Goal: Check status: Check status

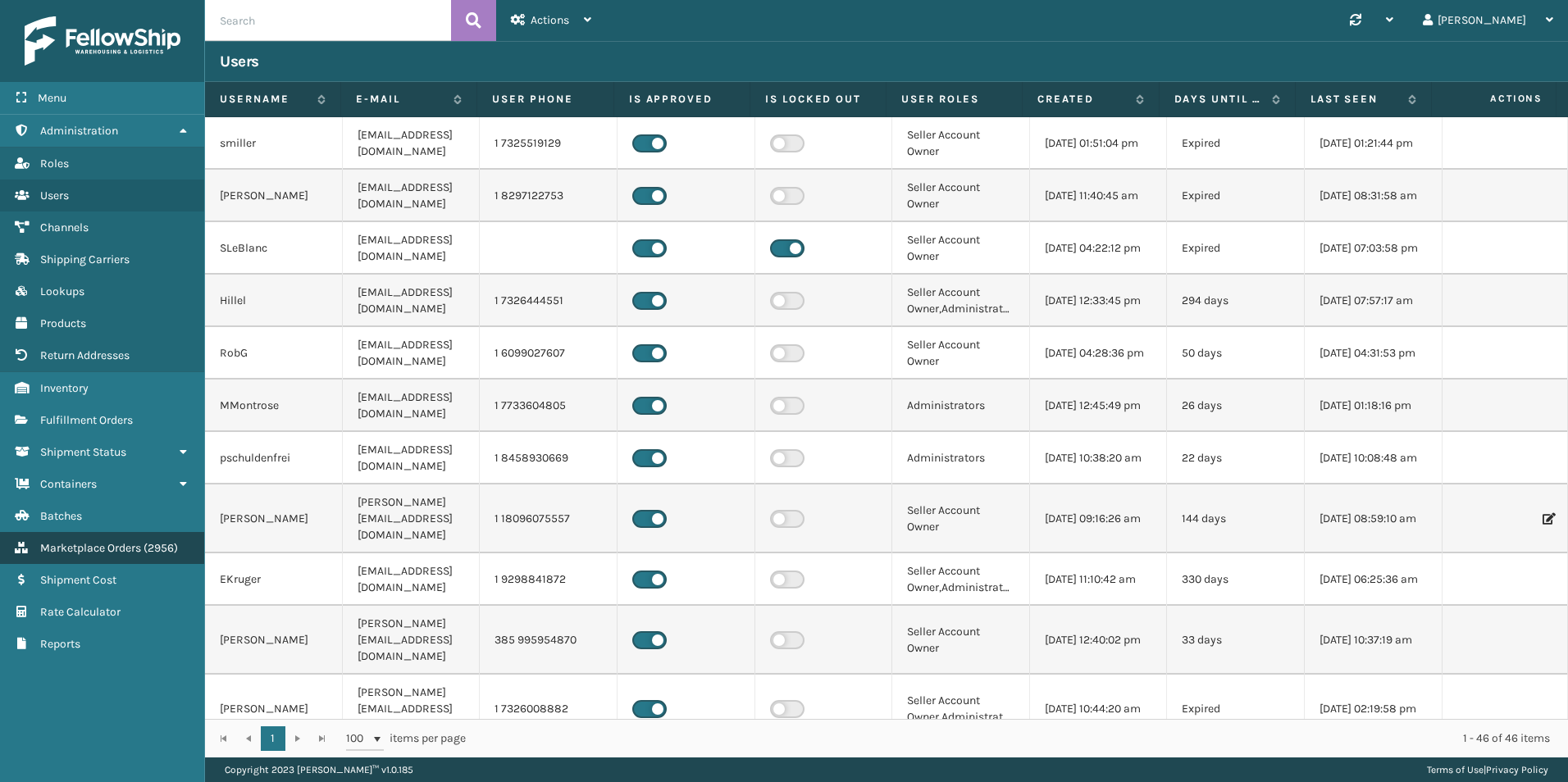
click at [119, 558] on link "Marketplace Orders ( 2956 )" at bounding box center [102, 548] width 205 height 32
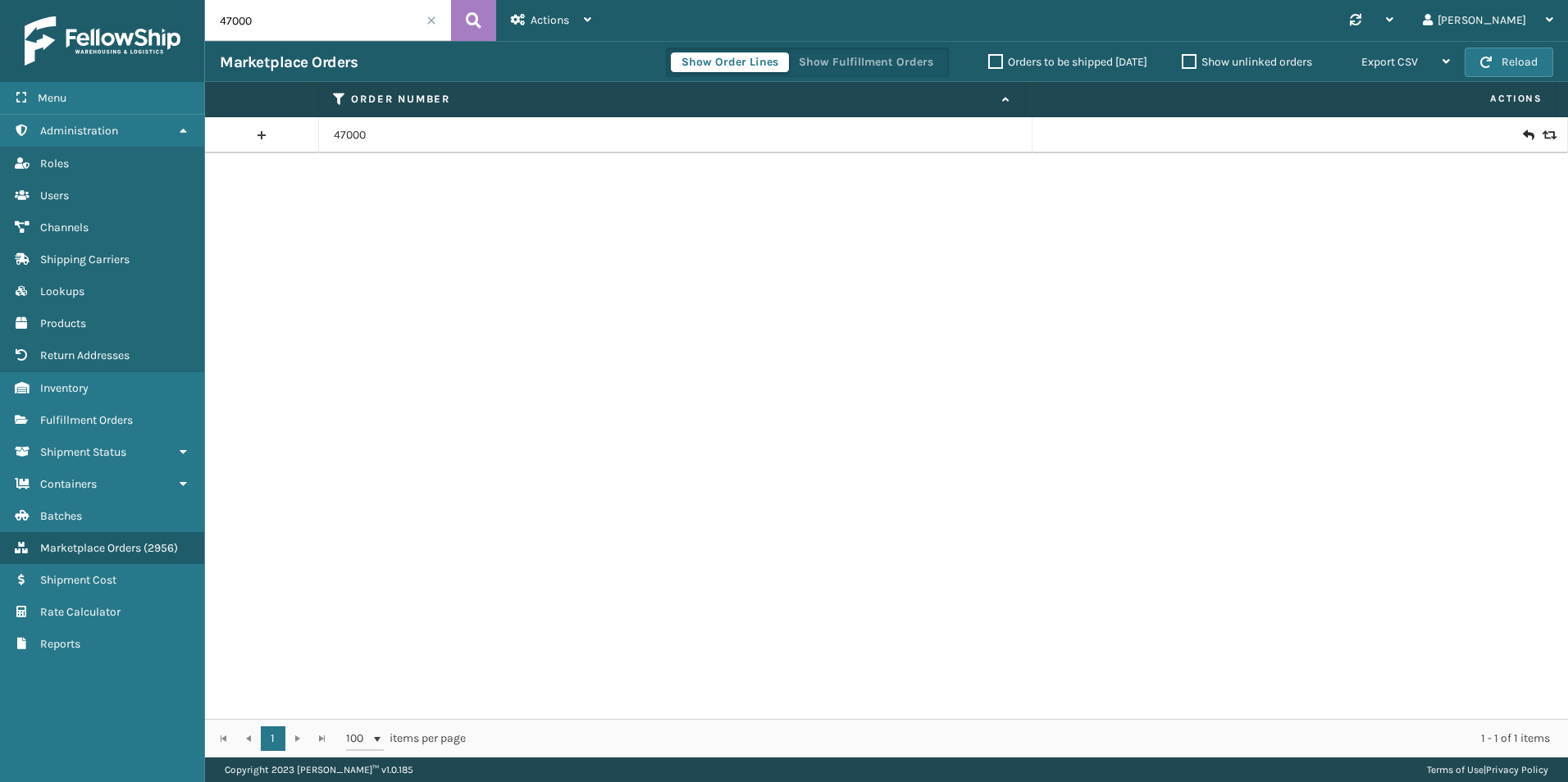
click at [276, 29] on input "47000" at bounding box center [327, 20] width 246 height 41
paste input "112-3957002-719942"
type input "112-3957002-7199420"
click at [485, 20] on button at bounding box center [473, 20] width 45 height 41
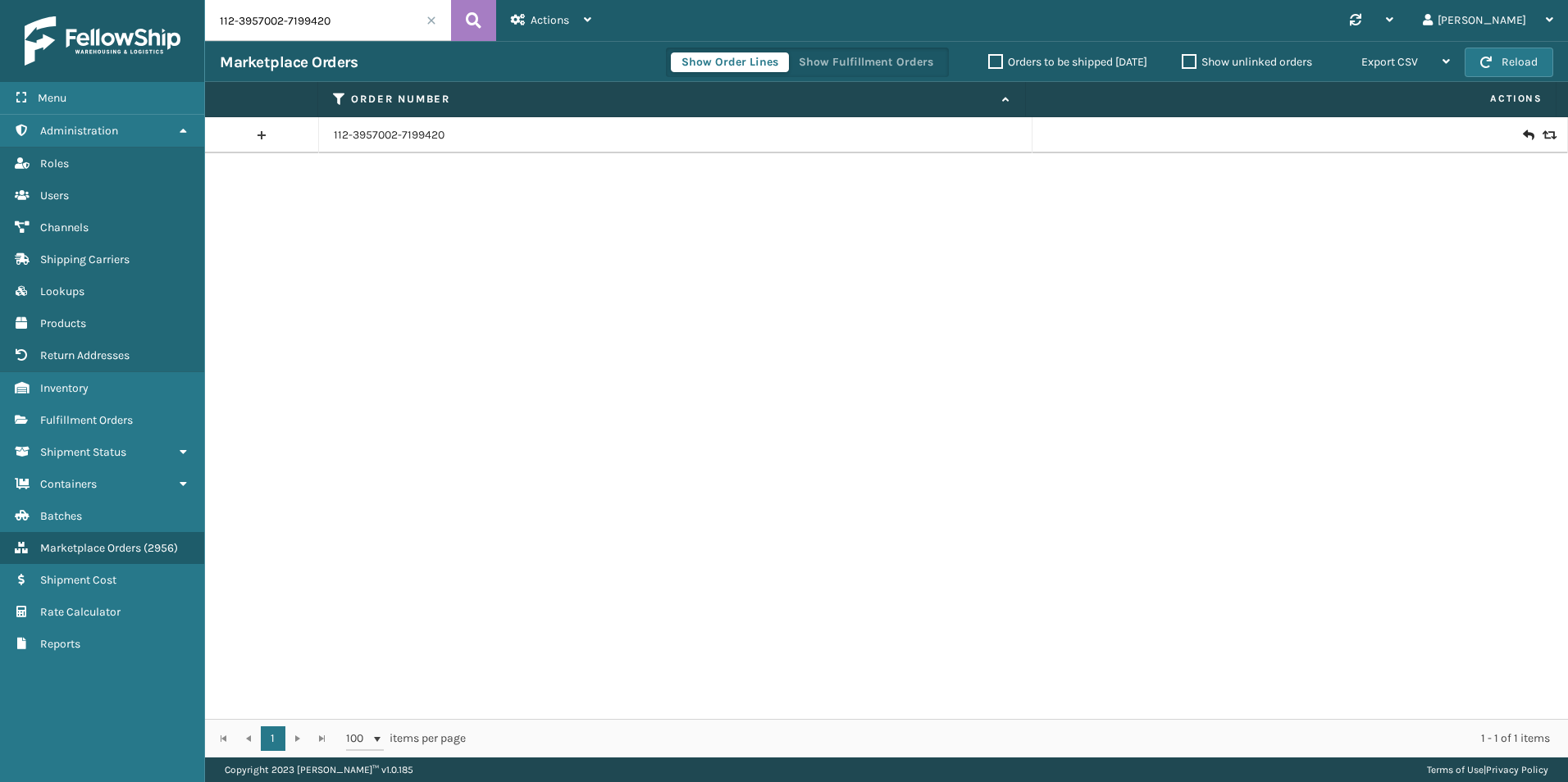
click at [1543, 135] on icon at bounding box center [1548, 136] width 10 height 11
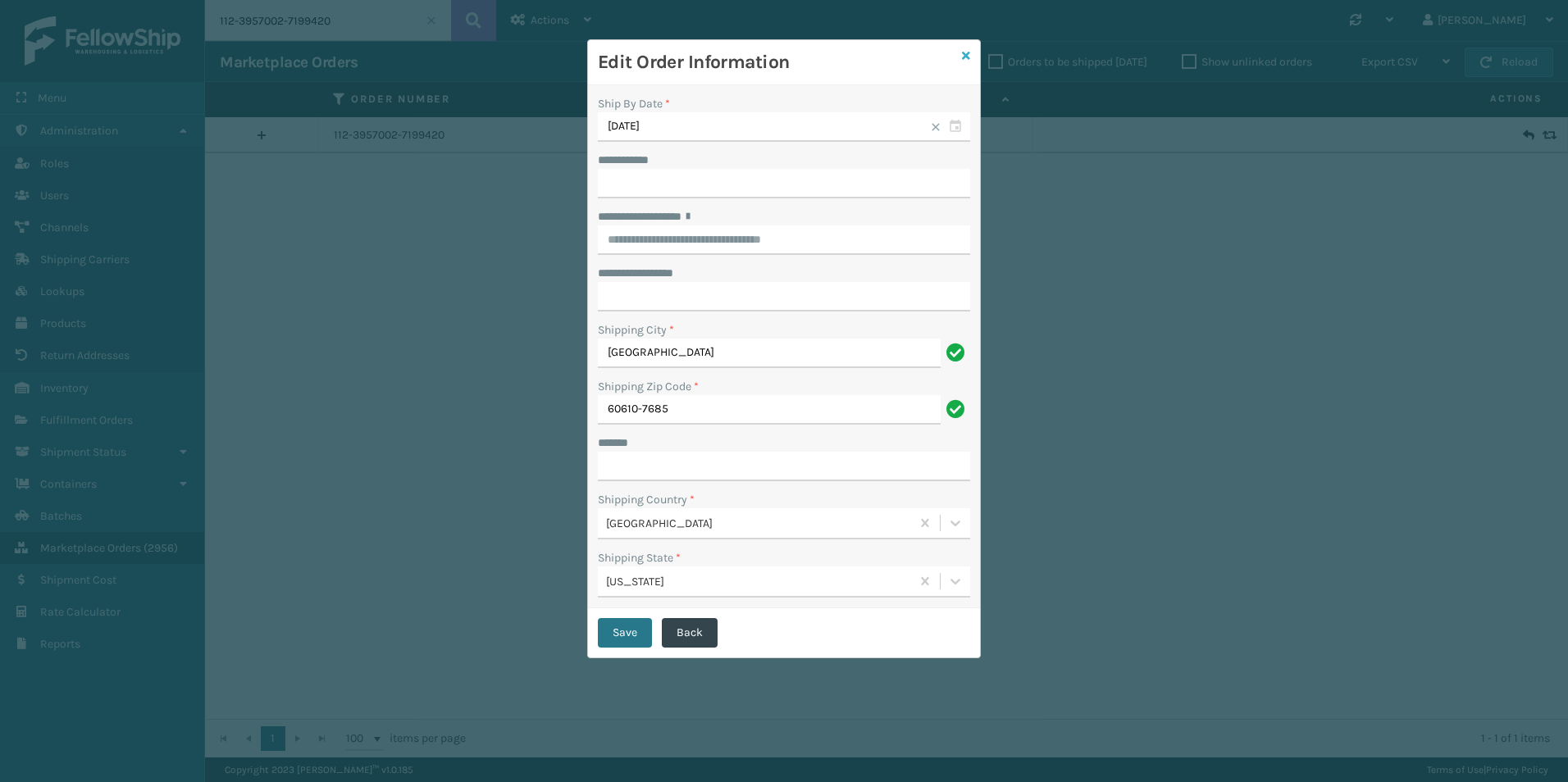
drag, startPoint x: 966, startPoint y: 54, endPoint x: 972, endPoint y: 60, distance: 8.5
click at [967, 54] on icon at bounding box center [966, 55] width 9 height 11
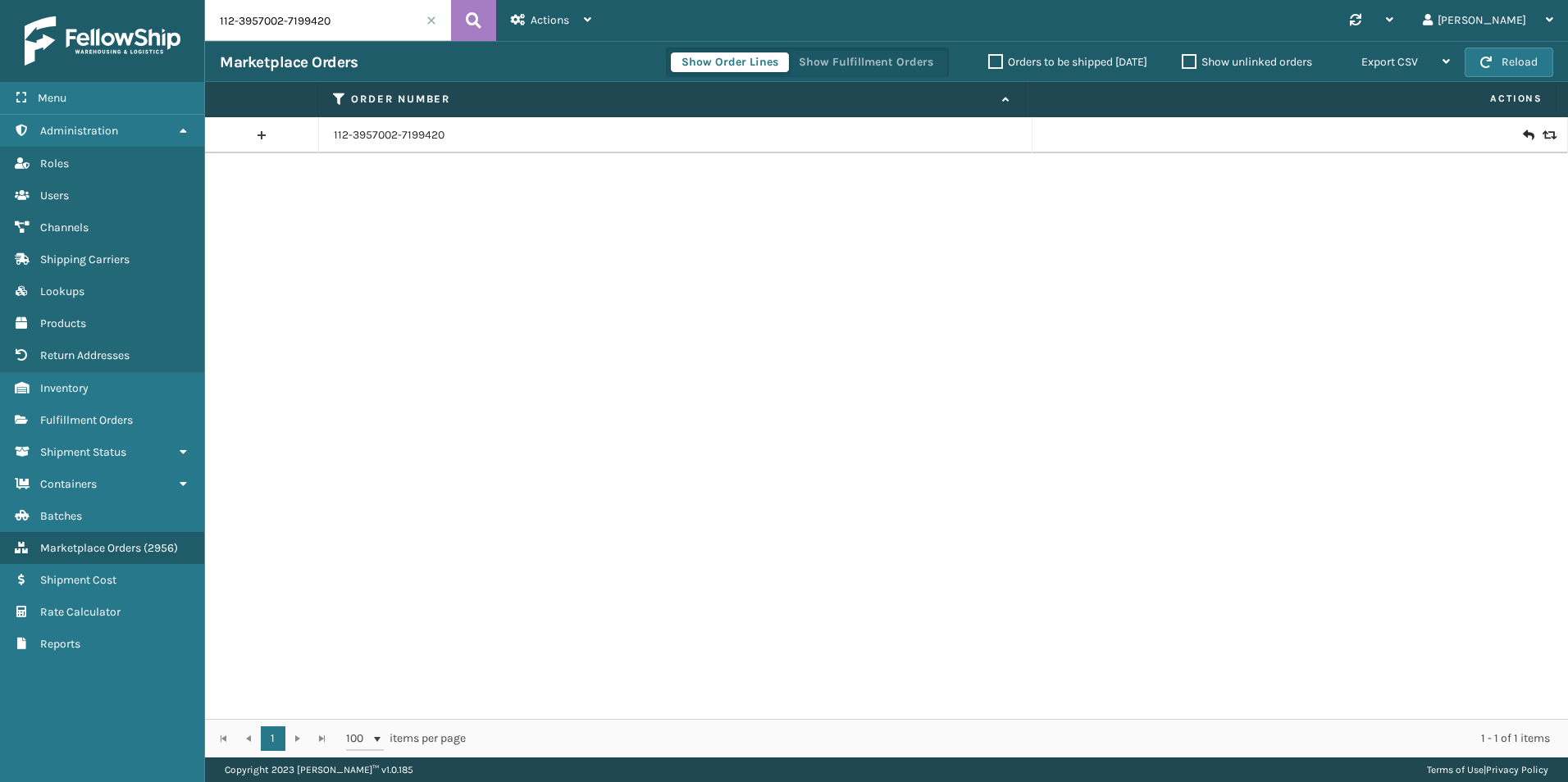
click at [1523, 132] on icon at bounding box center [1528, 135] width 10 height 16
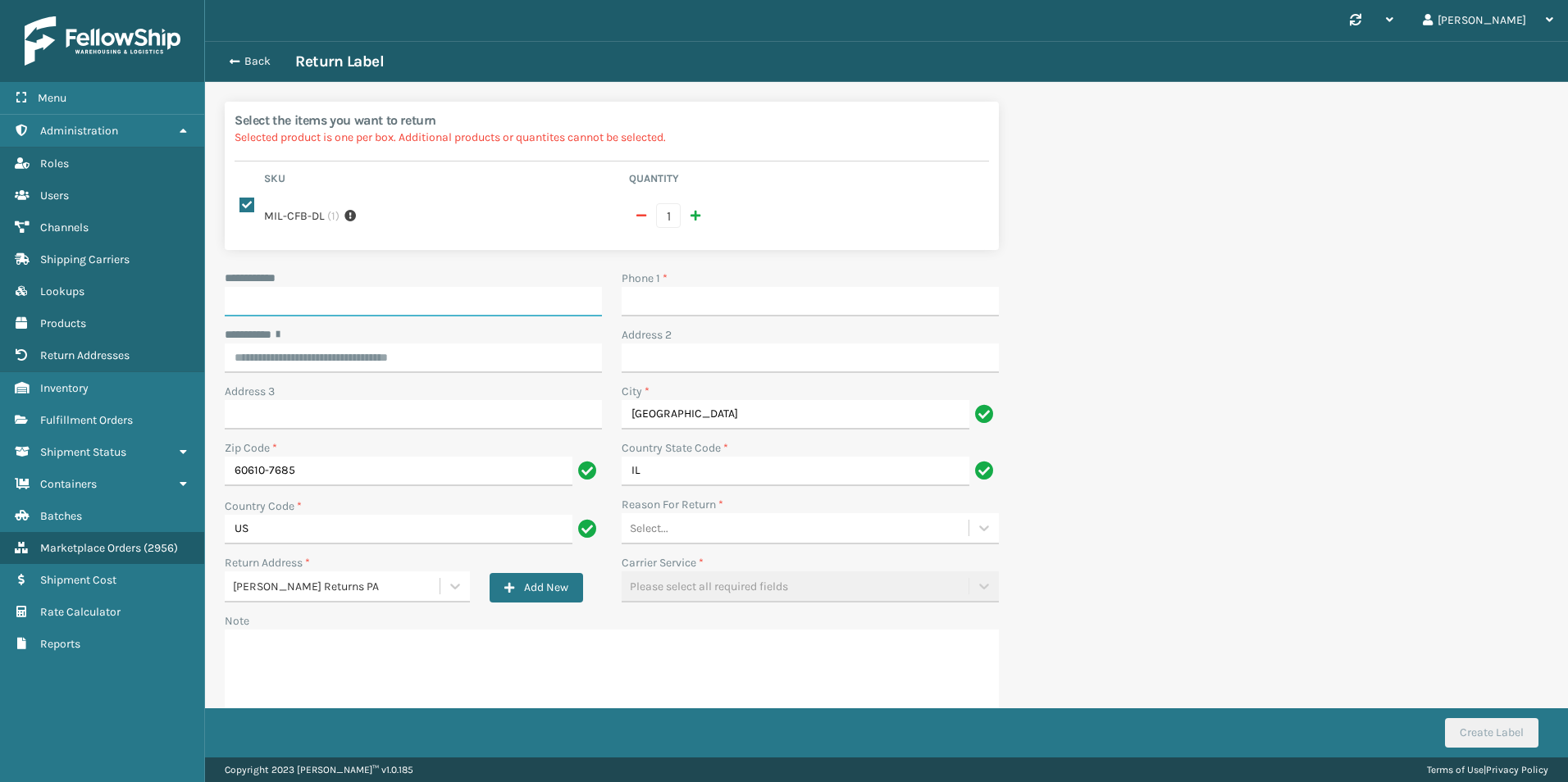
click at [375, 308] on input "**********" at bounding box center [413, 301] width 378 height 30
click at [711, 297] on input "Phone 1 *" at bounding box center [810, 301] width 378 height 30
paste input "[PHONE_NUMBER]"
type input "[PHONE_NUMBER]"
click at [356, 315] on input "**********" at bounding box center [413, 301] width 378 height 30
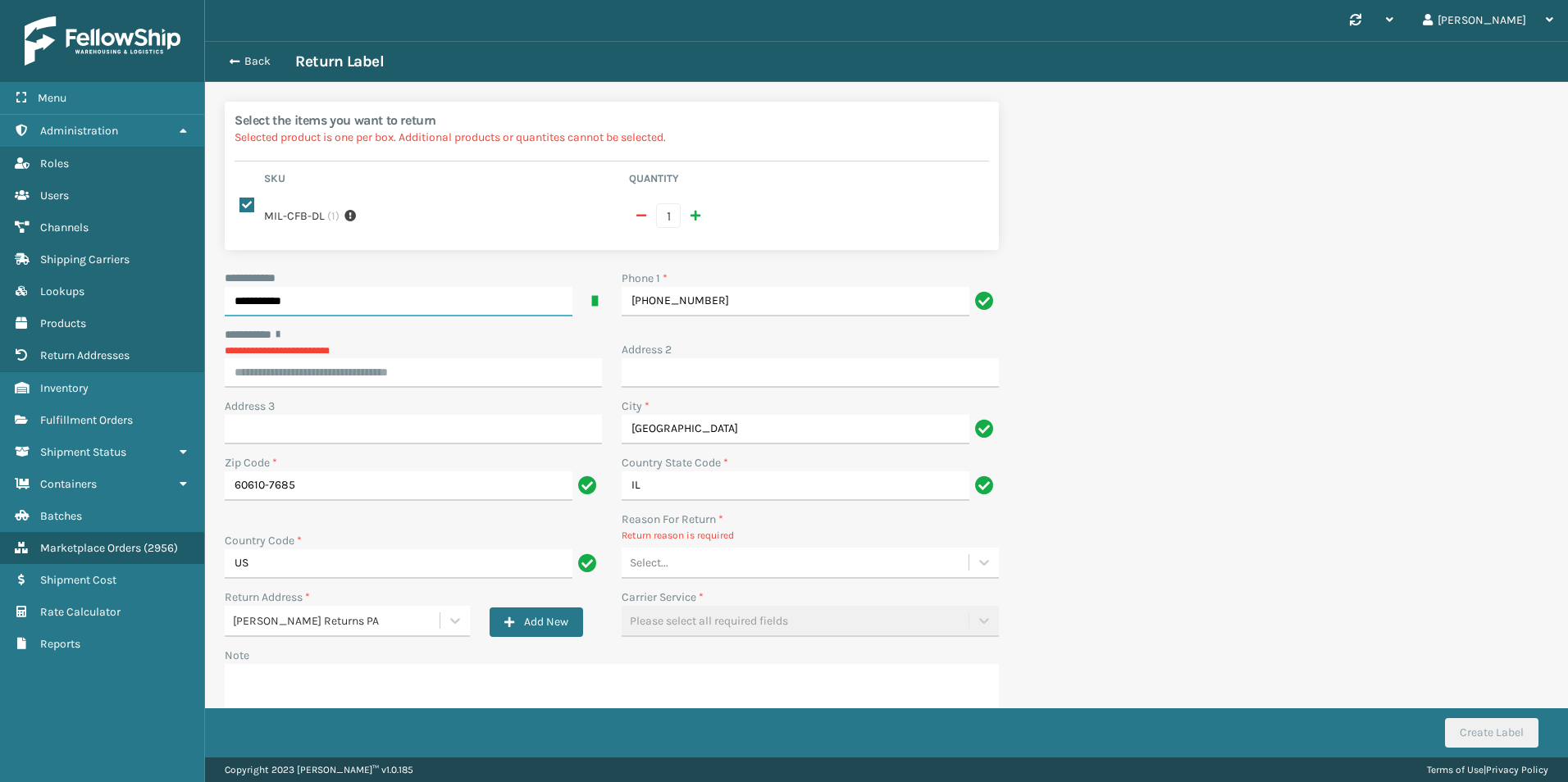
type input "**********"
drag, startPoint x: 362, startPoint y: 381, endPoint x: 321, endPoint y: 370, distance: 42.4
click at [321, 370] on input "********* *" at bounding box center [413, 373] width 378 height 30
paste input "**********"
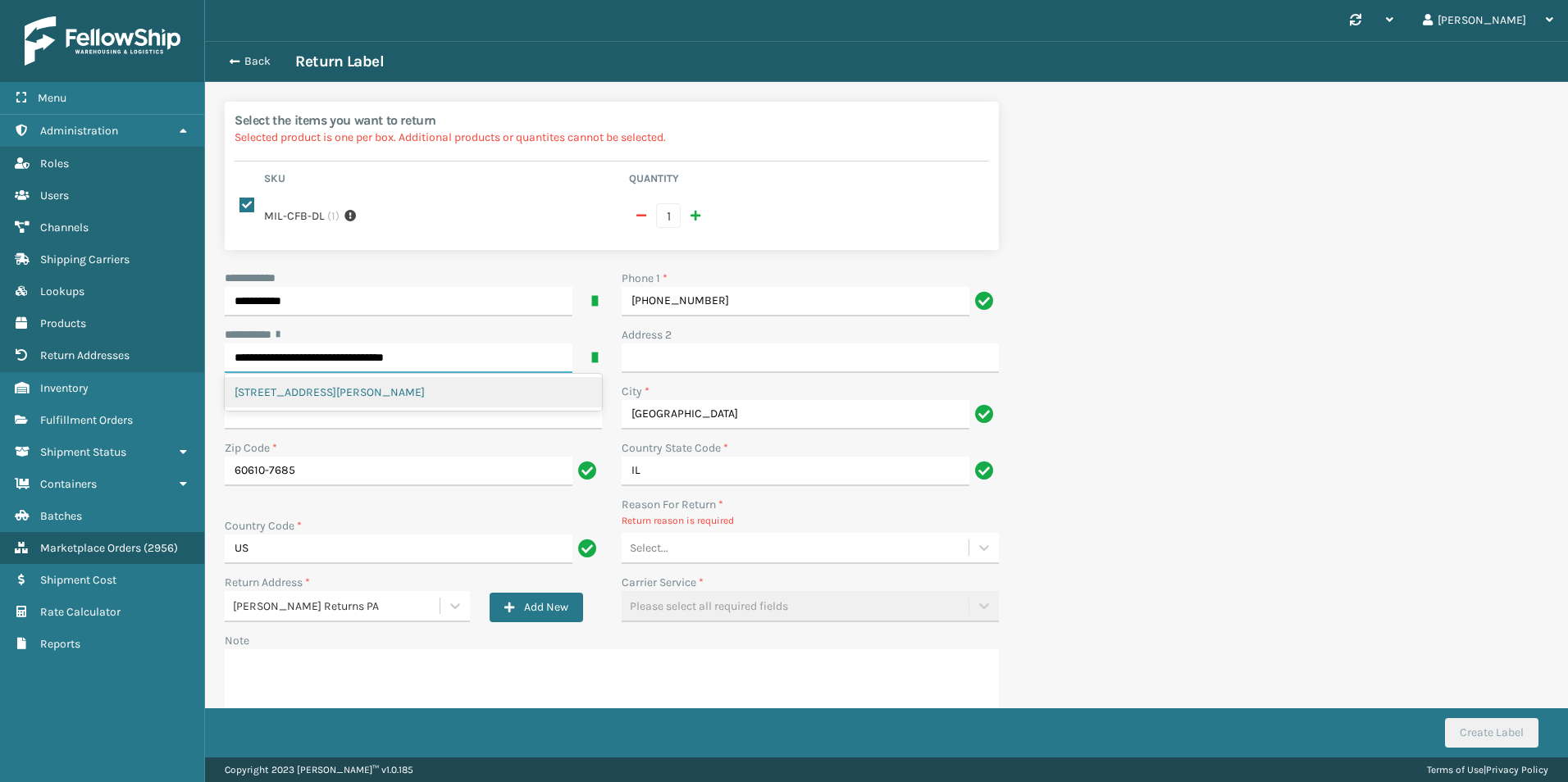
click at [419, 390] on div "[STREET_ADDRESS][PERSON_NAME]" at bounding box center [413, 393] width 378 height 31
type input "**********"
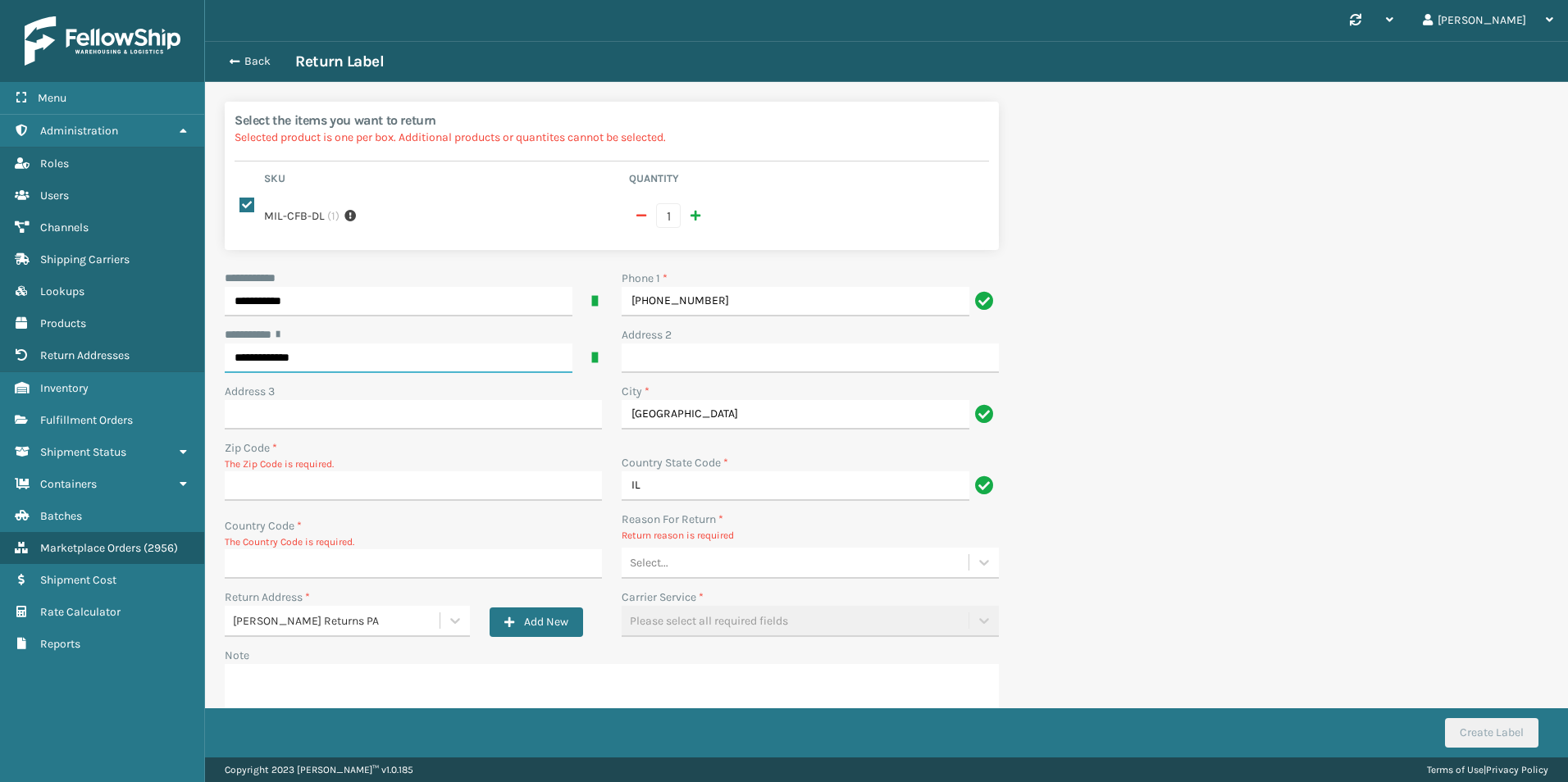
type input "60610-7685"
type input "US"
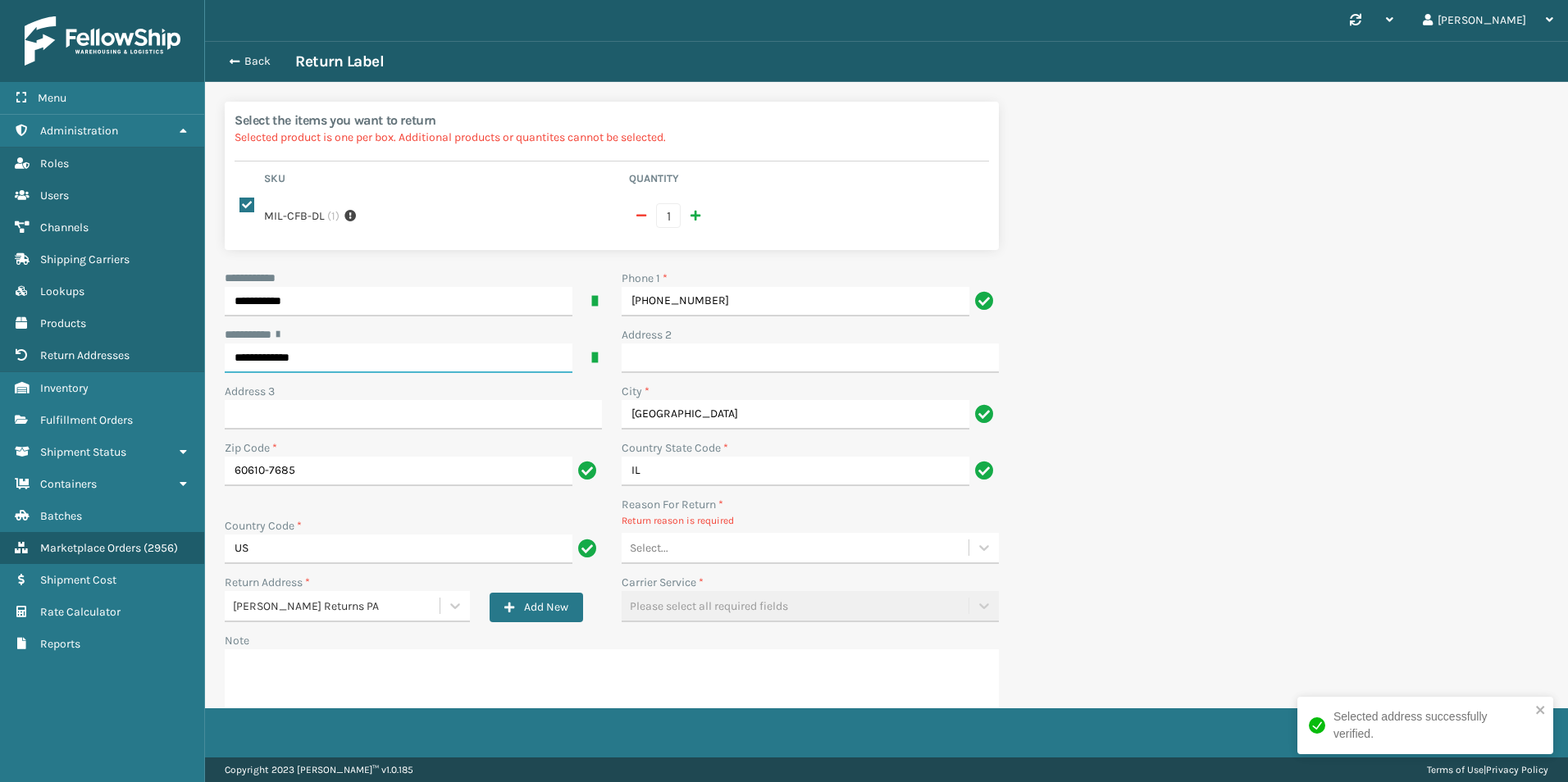
type input "**********"
drag, startPoint x: 700, startPoint y: 566, endPoint x: 702, endPoint y: 549, distance: 17.1
click at [700, 561] on div "**********" at bounding box center [612, 516] width 794 height 494
click at [702, 548] on div "Select..." at bounding box center [795, 548] width 347 height 27
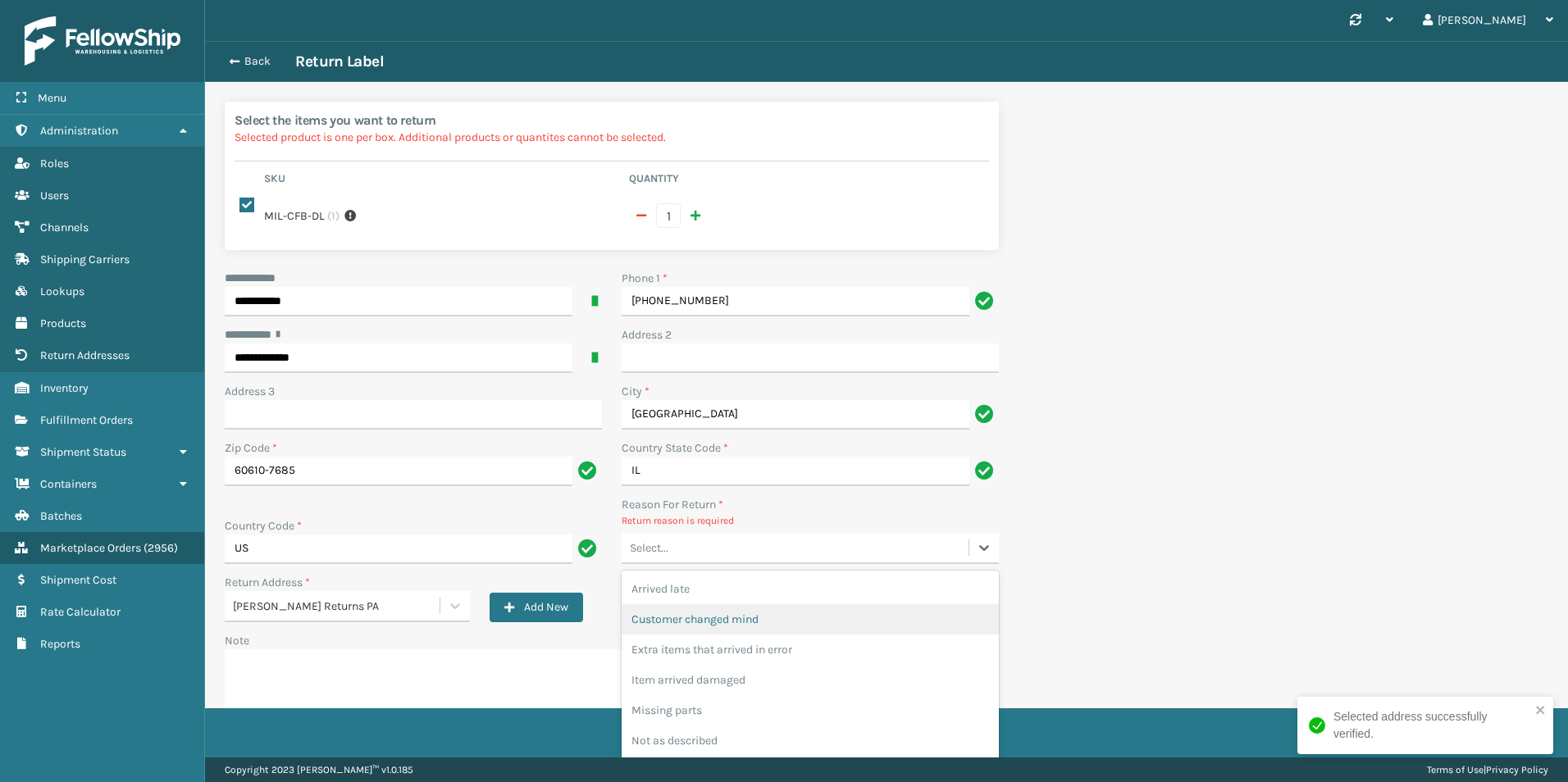
click at [696, 608] on div "Customer changed mind" at bounding box center [810, 619] width 378 height 31
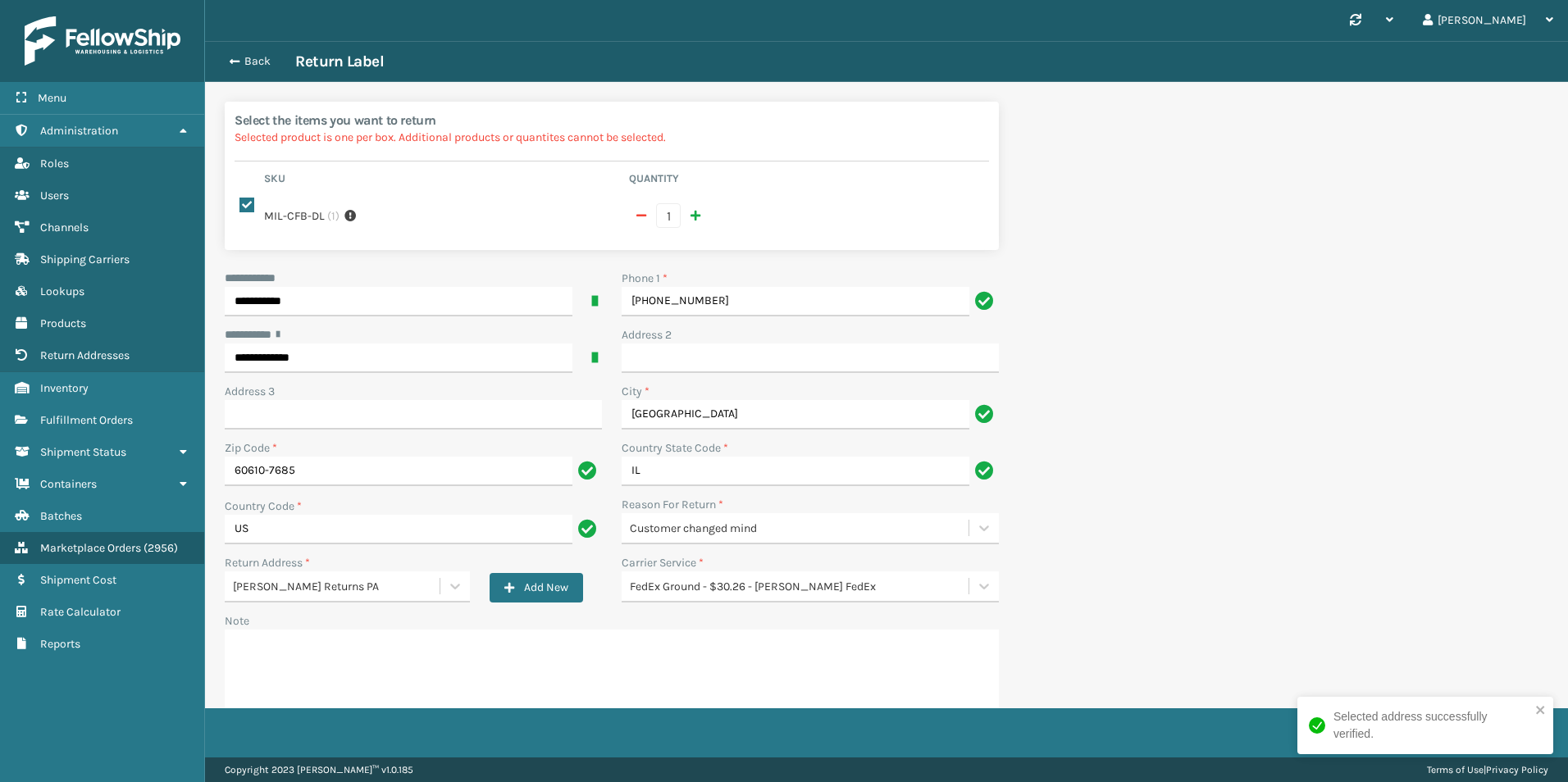
click at [1146, 686] on div "**********" at bounding box center [886, 427] width 1363 height 772
click at [1535, 708] on icon "close" at bounding box center [1541, 710] width 11 height 13
click at [1507, 733] on div "Selected address successfully verified." at bounding box center [1426, 732] width 263 height 77
click at [1485, 736] on button "Create Label" at bounding box center [1492, 733] width 94 height 30
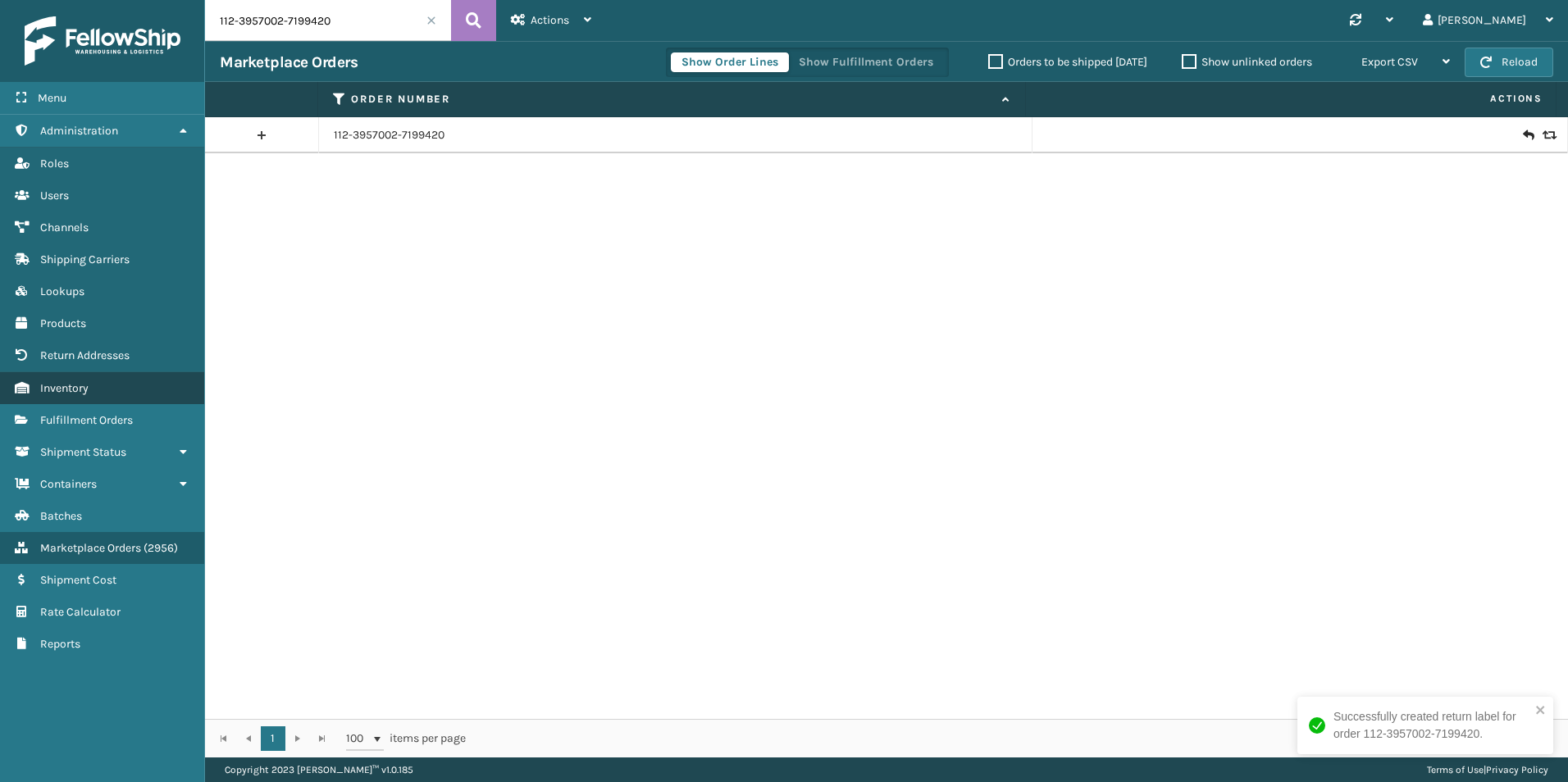
drag, startPoint x: 96, startPoint y: 399, endPoint x: 103, endPoint y: 384, distance: 16.6
click at [96, 399] on link "Inventory" at bounding box center [102, 387] width 205 height 32
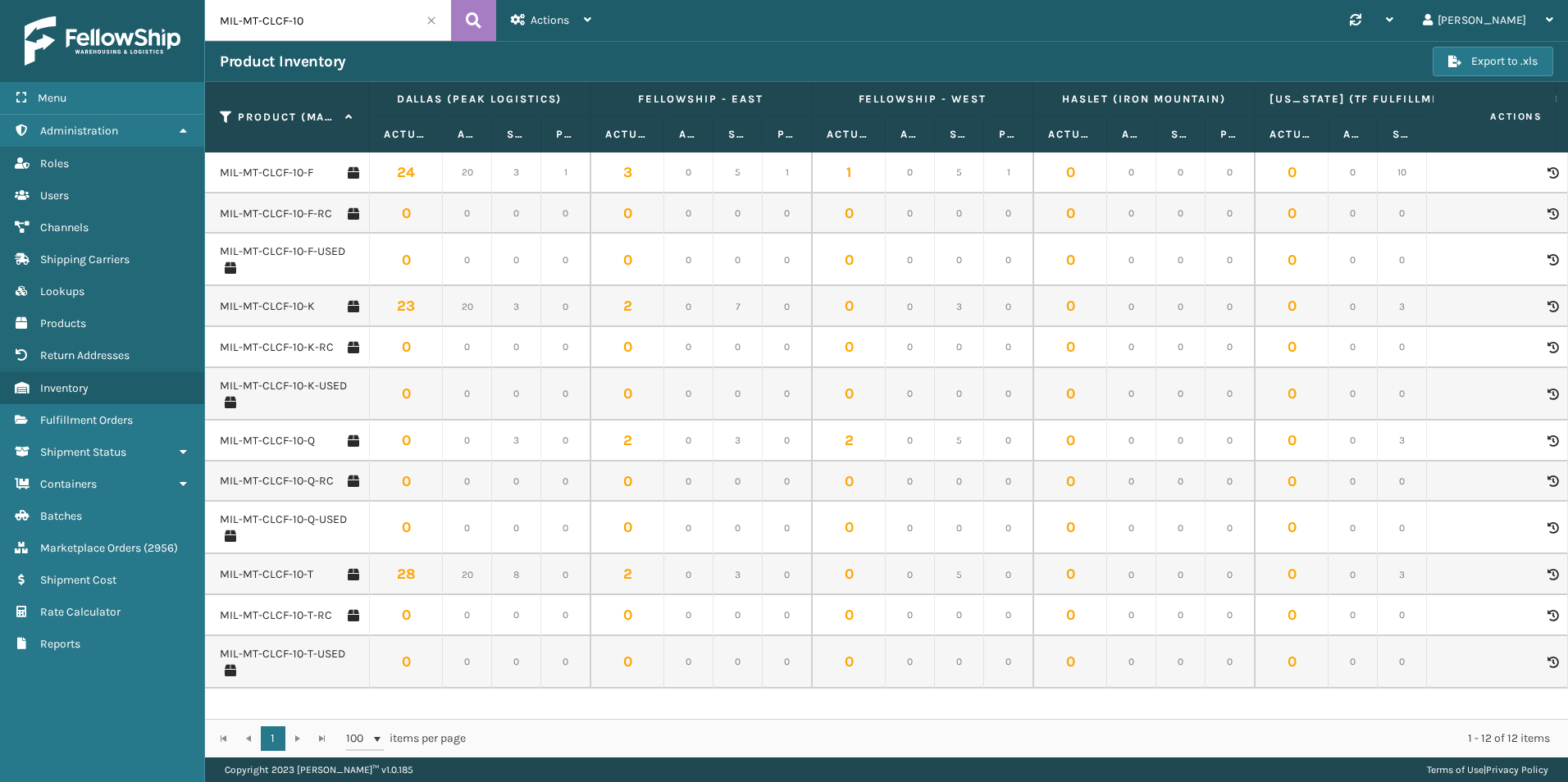
click at [359, 12] on input "MIL-MT-CLCF-10" at bounding box center [327, 20] width 246 height 41
click at [357, 12] on input "MIL-MT-CLCF-10" at bounding box center [327, 20] width 246 height 41
click at [355, 11] on input "MIL-MT-CLCF-10" at bounding box center [327, 20] width 246 height 41
click at [355, 12] on input "MIL-MT-CLCF-10" at bounding box center [327, 20] width 246 height 41
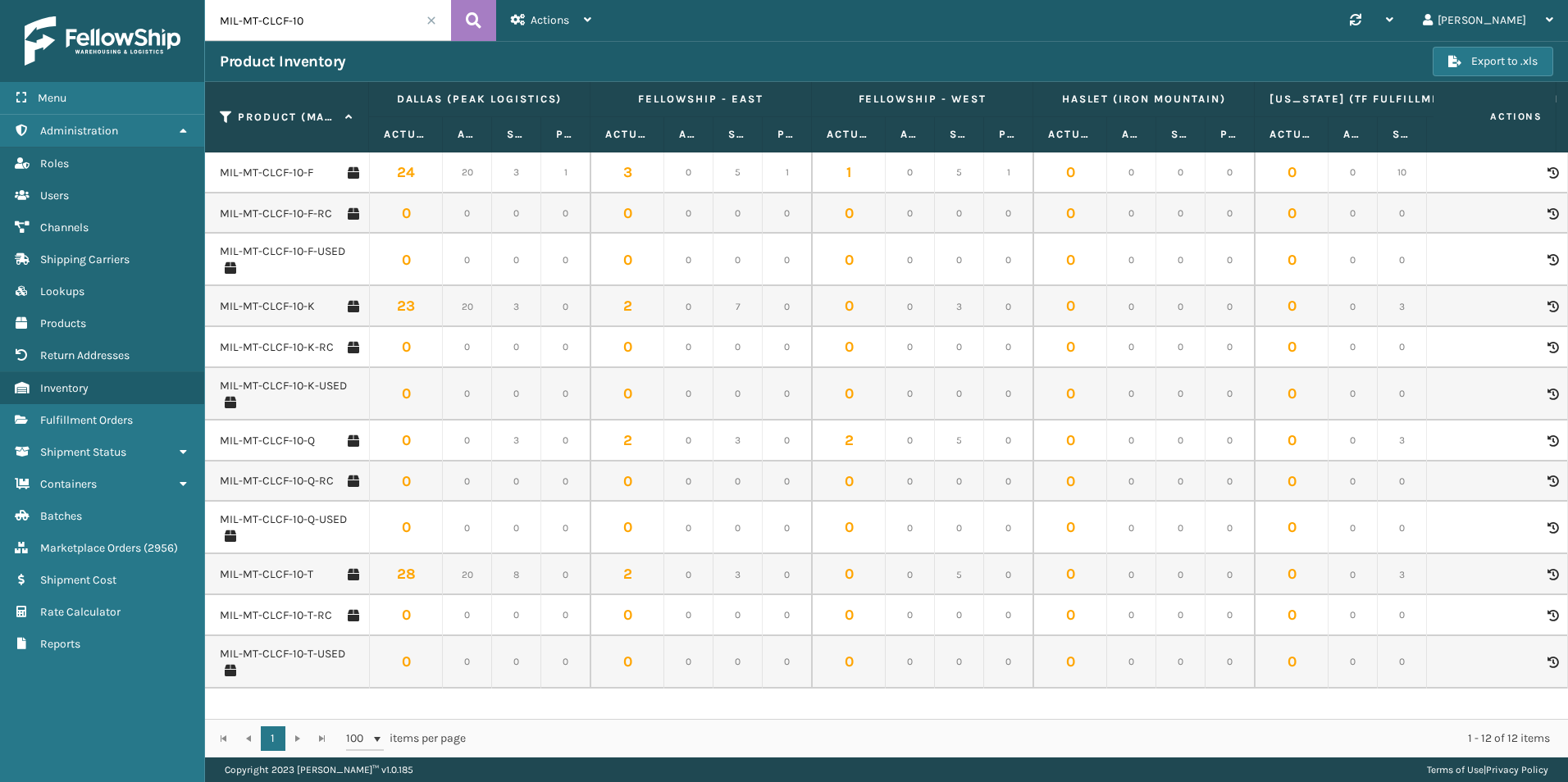
click at [355, 12] on input "MIL-MT-CLCF-10" at bounding box center [327, 20] width 246 height 41
paste input "MIL-TDLRBD-SH"
type input "MIL-TDLRBD-SH"
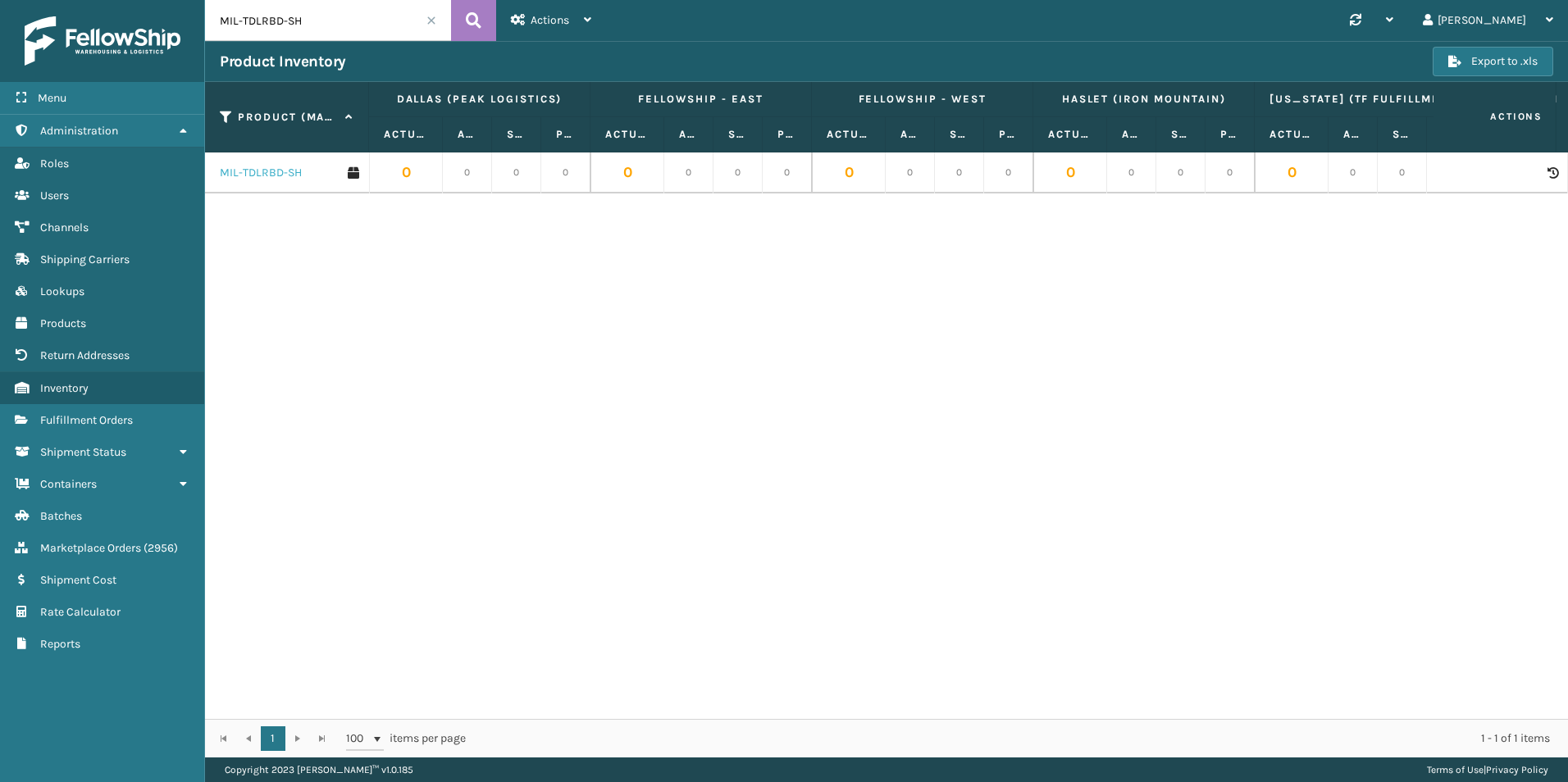
click at [274, 169] on link "MIL-TDLRBD-SH" at bounding box center [261, 172] width 82 height 16
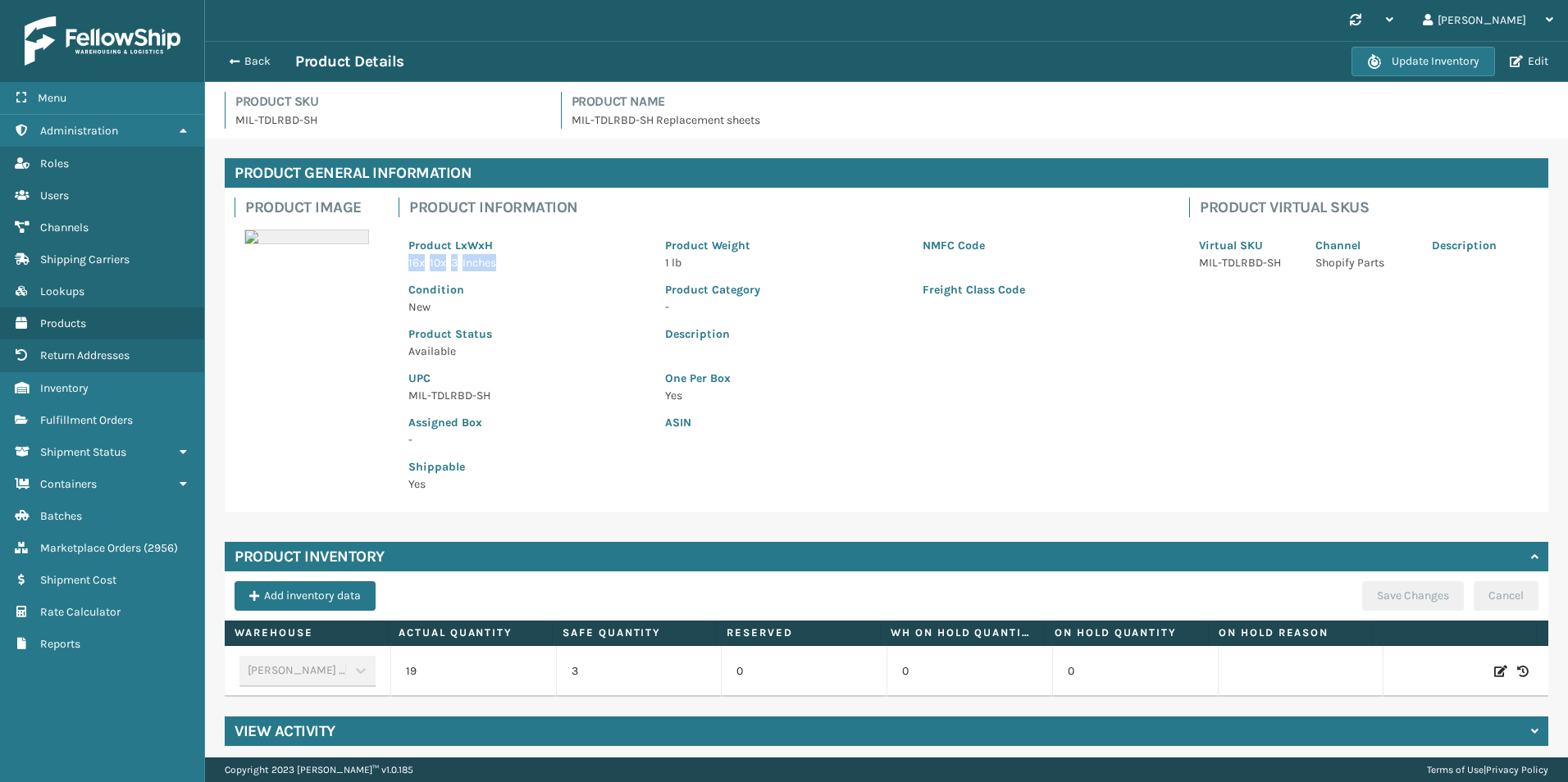
drag, startPoint x: 505, startPoint y: 263, endPoint x: 403, endPoint y: 254, distance: 102.4
click at [403, 254] on div "Product LxWxH 16 x 10 x 3 Inches" at bounding box center [527, 250] width 257 height 44
copy p "16 x 10 x 3 Inches"
click at [95, 427] on link "Inventory Fulfillment Orders" at bounding box center [102, 420] width 205 height 32
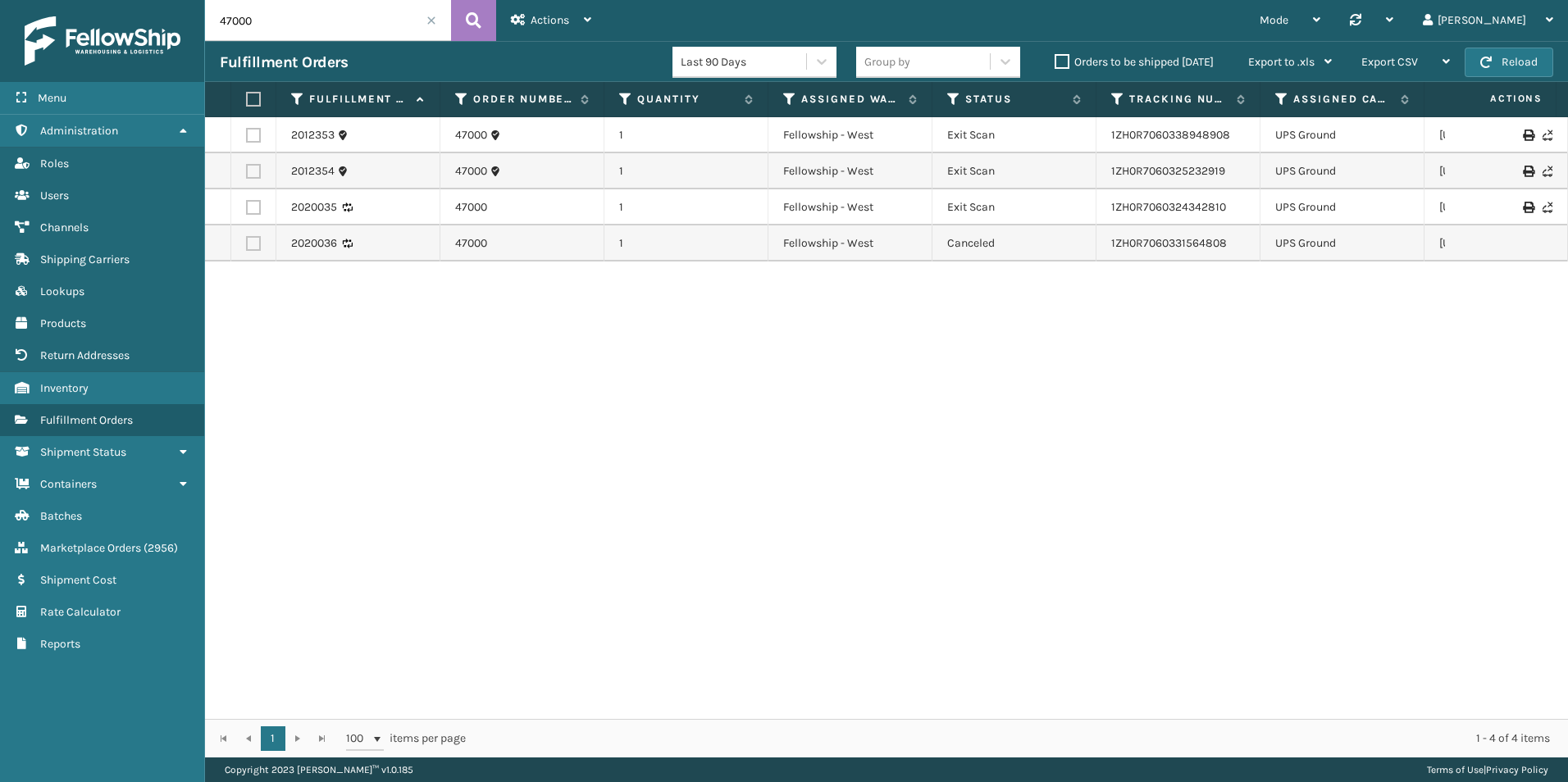
click at [295, 20] on input "47000" at bounding box center [327, 20] width 246 height 41
click at [292, 31] on input "47000" at bounding box center [327, 20] width 246 height 41
paste input "63"
type input "47063"
click at [480, 27] on icon at bounding box center [473, 21] width 15 height 25
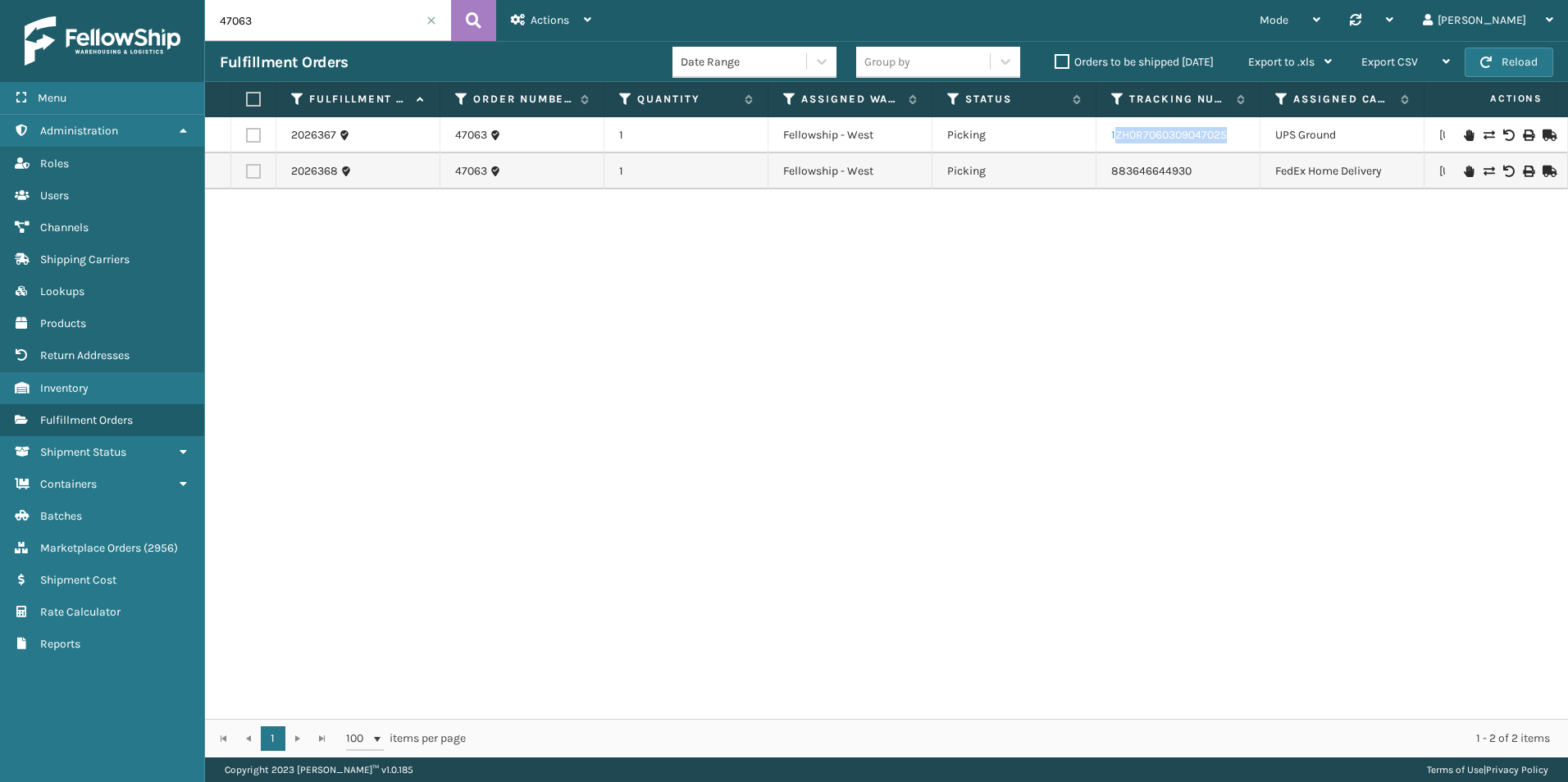
drag, startPoint x: 1243, startPoint y: 136, endPoint x: 1116, endPoint y: 139, distance: 127.0
click at [1116, 139] on td "1ZH0R7060309047025" at bounding box center [1179, 136] width 164 height 36
drag, startPoint x: 1116, startPoint y: 139, endPoint x: 1095, endPoint y: 183, distance: 48.8
click at [1059, 204] on div "2026367 47063 1 Fellowship - West Picking 1ZH0R7060309047025 UPS Ground [US_STA…" at bounding box center [886, 419] width 1363 height 602
click at [1130, 125] on td "1ZH0R7060309047025" at bounding box center [1179, 136] width 164 height 36
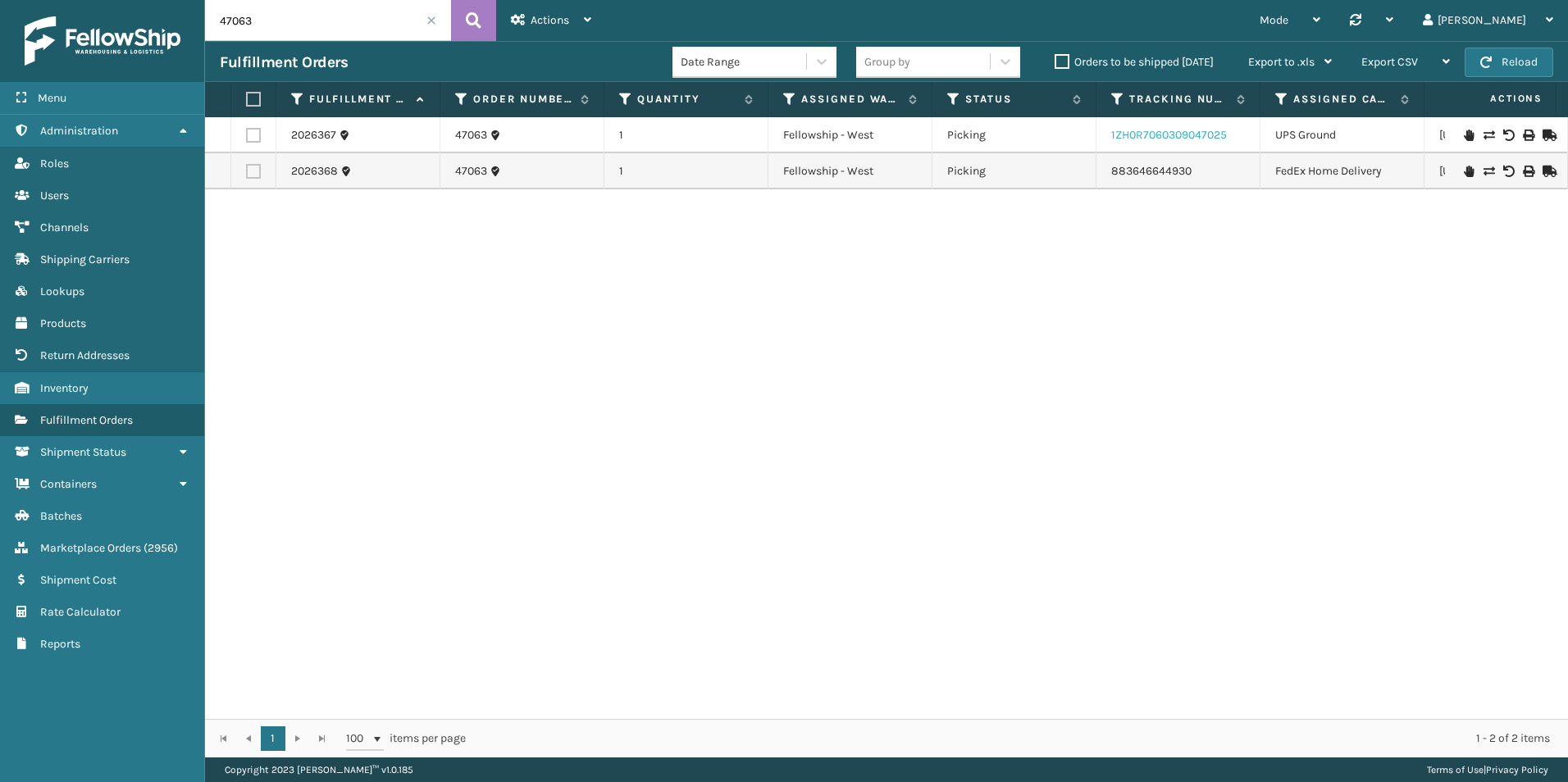
click at [1129, 129] on link "1ZH0R7060309047025" at bounding box center [1168, 135] width 116 height 14
drag, startPoint x: 1198, startPoint y: 176, endPoint x: 1108, endPoint y: 175, distance: 90.0
click at [1108, 175] on td "883646644930" at bounding box center [1179, 171] width 164 height 36
copy link "883646644930"
click at [1387, 413] on div "2026367 47063 1 Fellowship - West Picking 1ZH0R7060309047025 UPS Ground [US_STA…" at bounding box center [886, 419] width 1363 height 602
